Goal: Share content

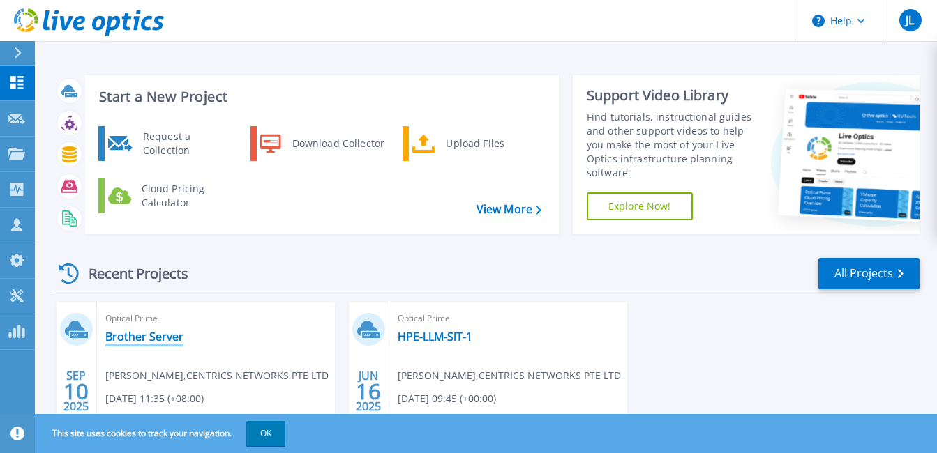
click at [167, 336] on link "Brother Server" at bounding box center [144, 337] width 78 height 14
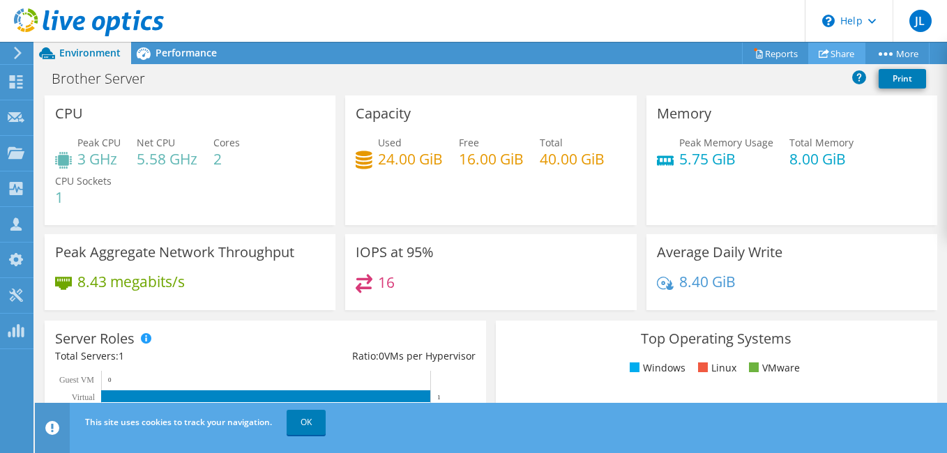
click at [835, 54] on link "Share" at bounding box center [837, 54] width 57 height 22
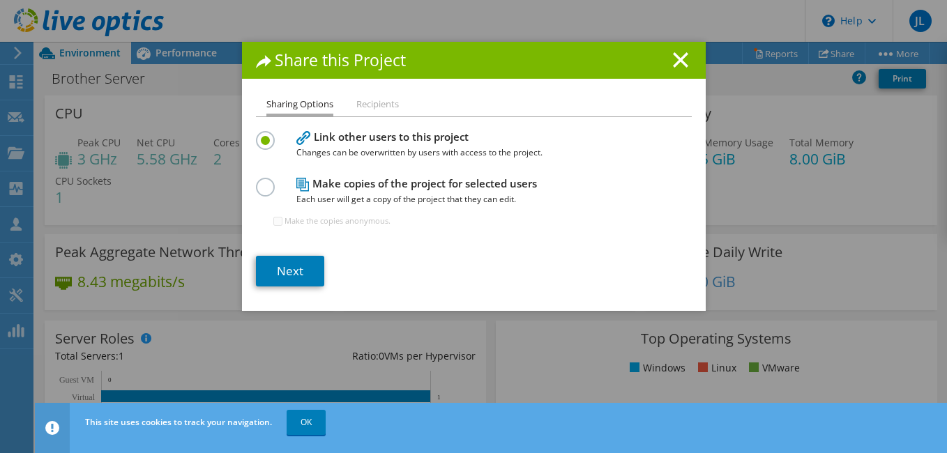
click at [257, 181] on label at bounding box center [268, 179] width 24 height 3
click at [0, 0] on input "radio" at bounding box center [0, 0] width 0 height 0
click at [369, 99] on li "Recipients" at bounding box center [378, 104] width 43 height 17
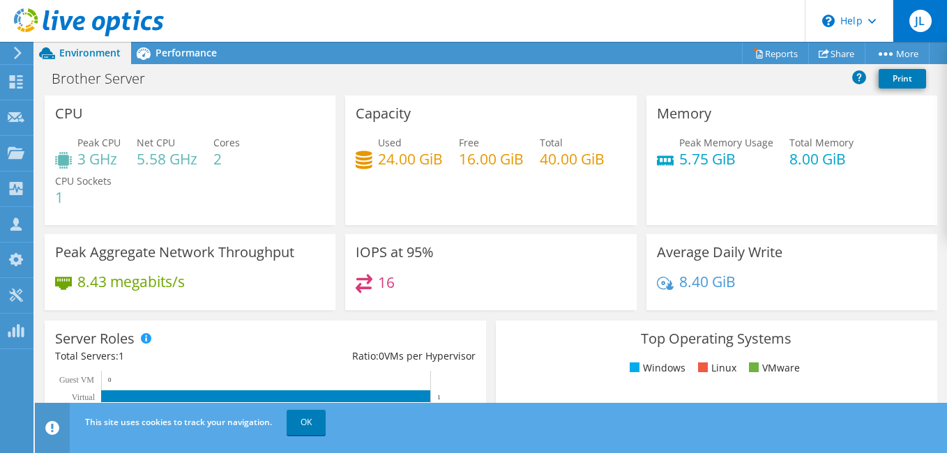
scroll to position [326, 0]
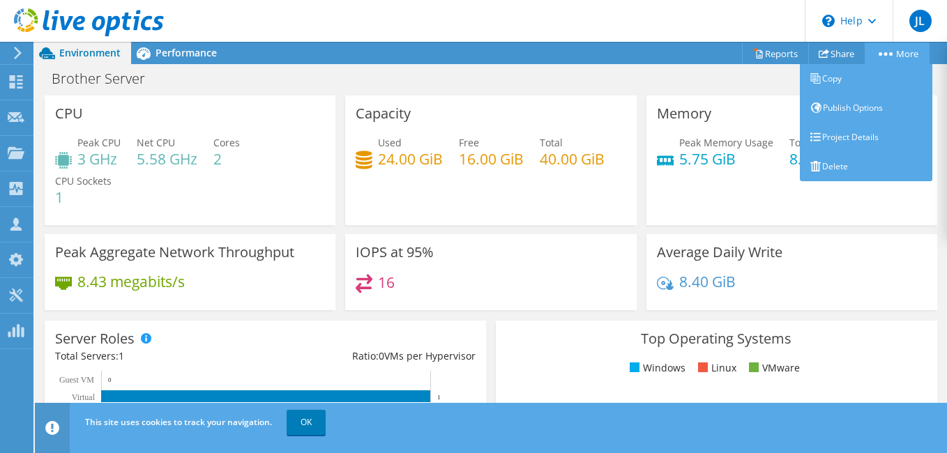
click at [880, 51] on link "More" at bounding box center [897, 54] width 65 height 22
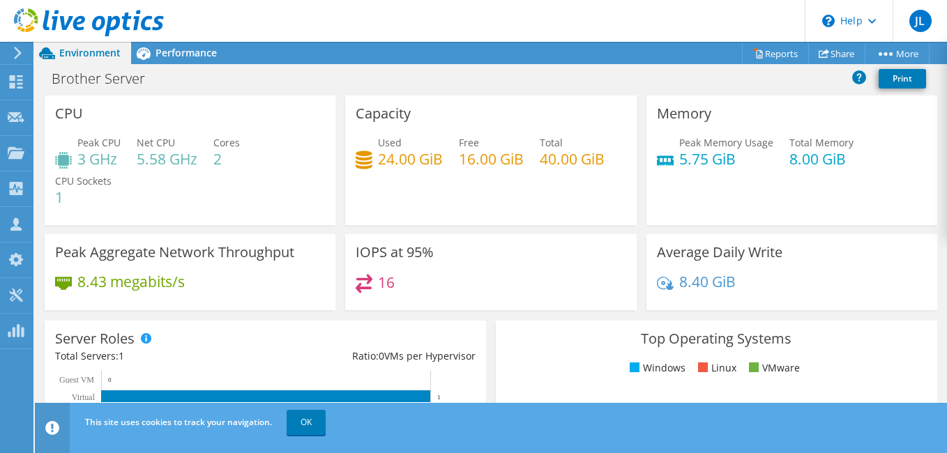
click at [708, 75] on div "Brother Server Print" at bounding box center [491, 79] width 913 height 26
click at [912, 24] on span "JL" at bounding box center [921, 21] width 22 height 22
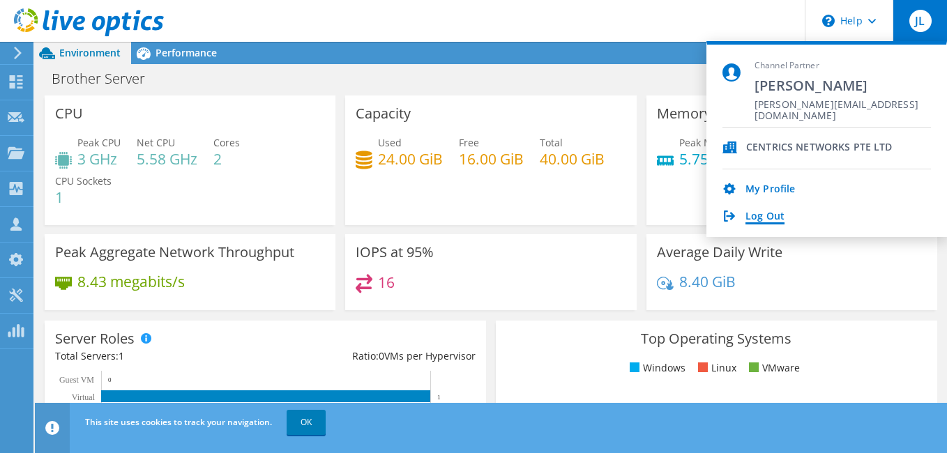
click at [757, 213] on link "Log Out" at bounding box center [765, 217] width 39 height 13
